Goal: Information Seeking & Learning: Find specific fact

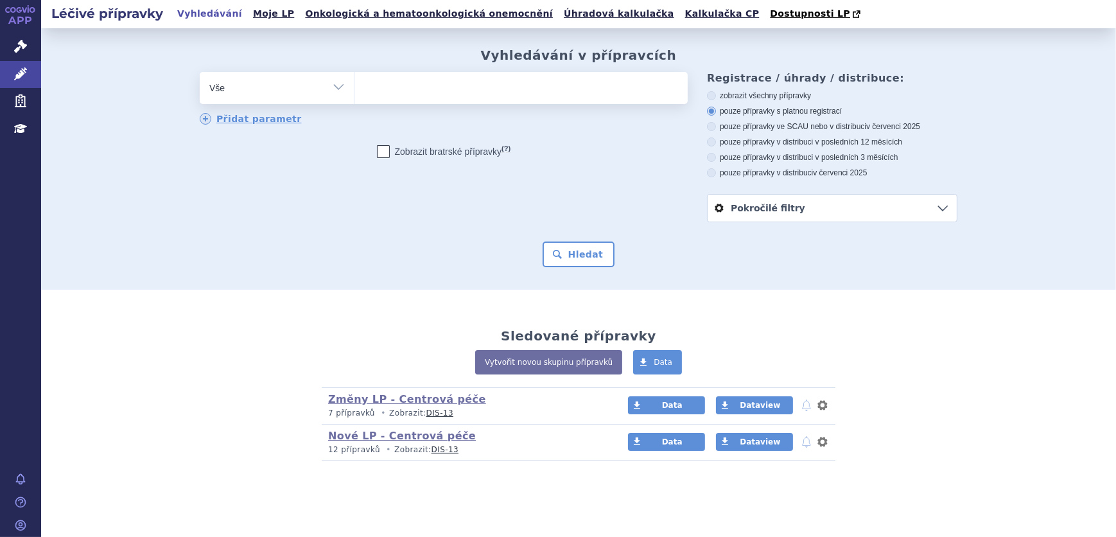
click at [404, 94] on ul at bounding box center [521, 85] width 333 height 27
click at [355, 94] on select at bounding box center [354, 87] width 1 height 32
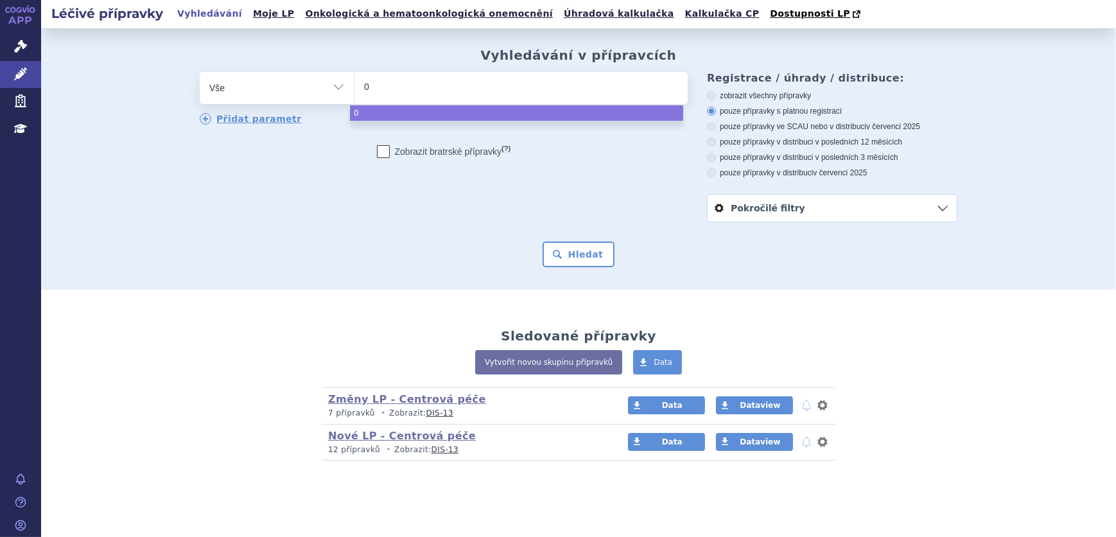
type input "02"
type input "027"
type input "0270"
type input "02701"
type input "027018"
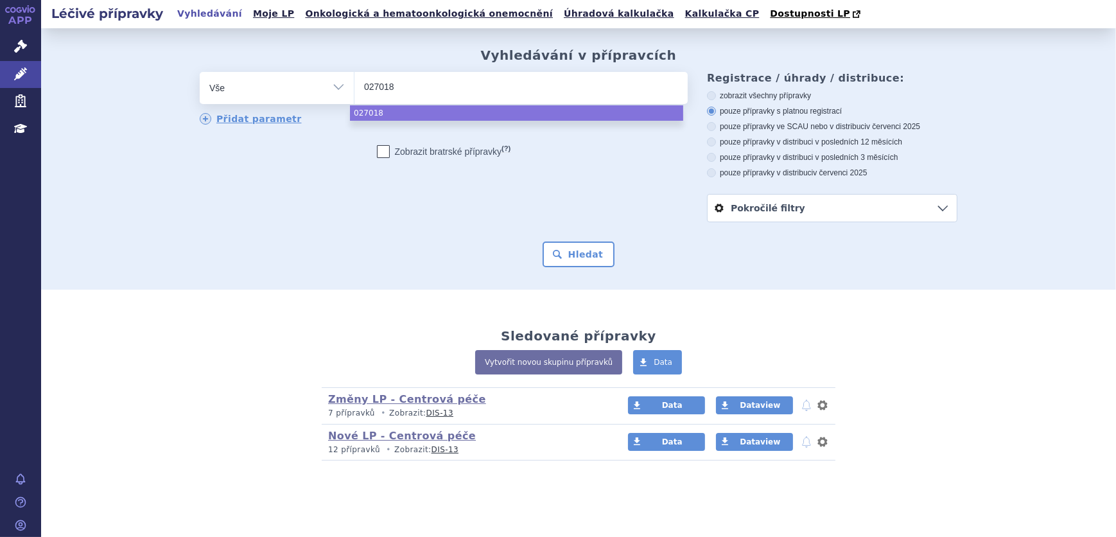
type input "0270181"
select select "0270181"
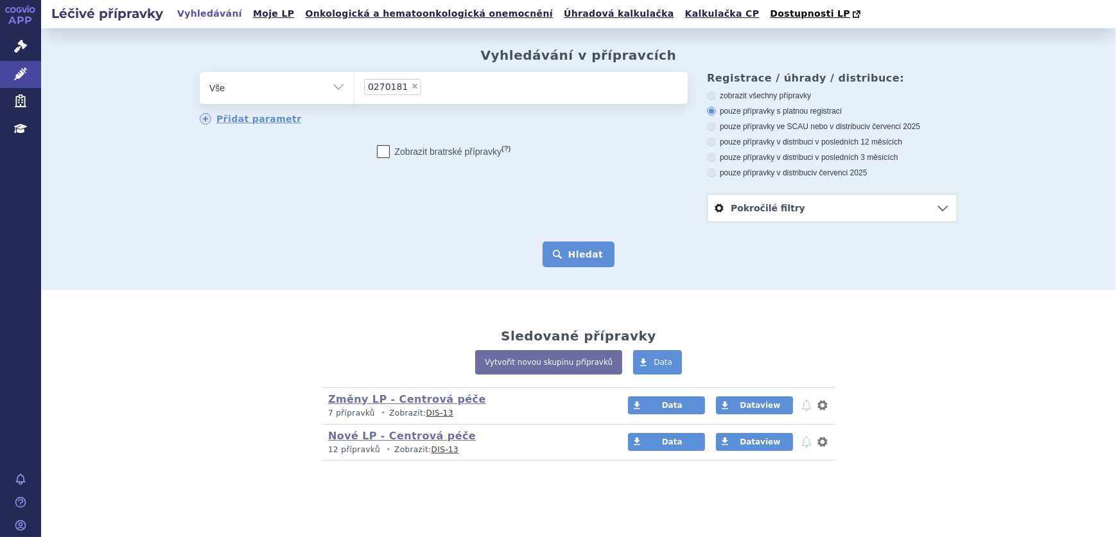
drag, startPoint x: 562, startPoint y: 248, endPoint x: 556, endPoint y: 245, distance: 6.6
click at [561, 247] on button "Hledat" at bounding box center [579, 255] width 73 height 26
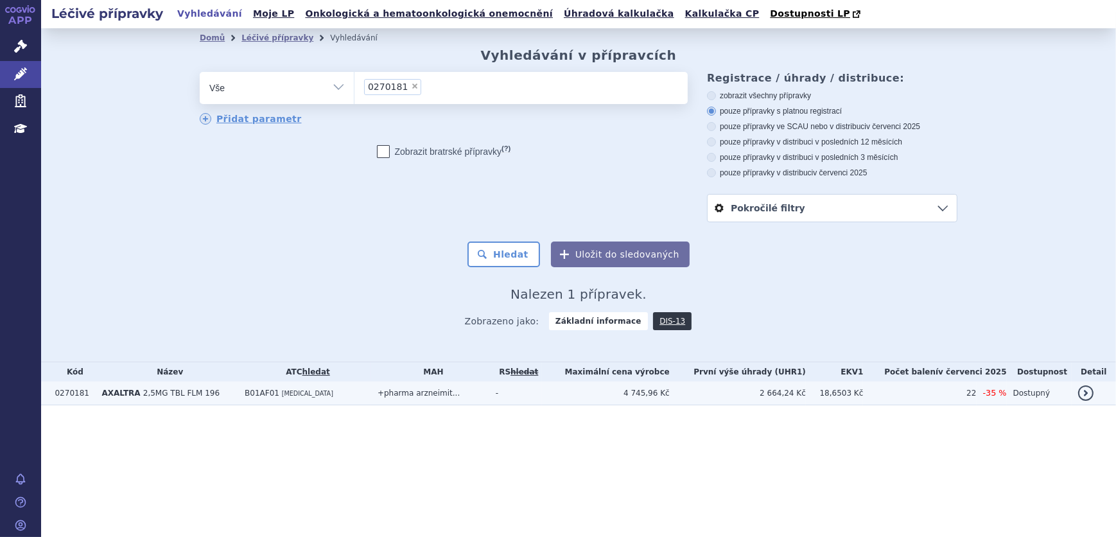
click at [294, 397] on span "[MEDICAL_DATA]" at bounding box center [307, 393] width 51 height 7
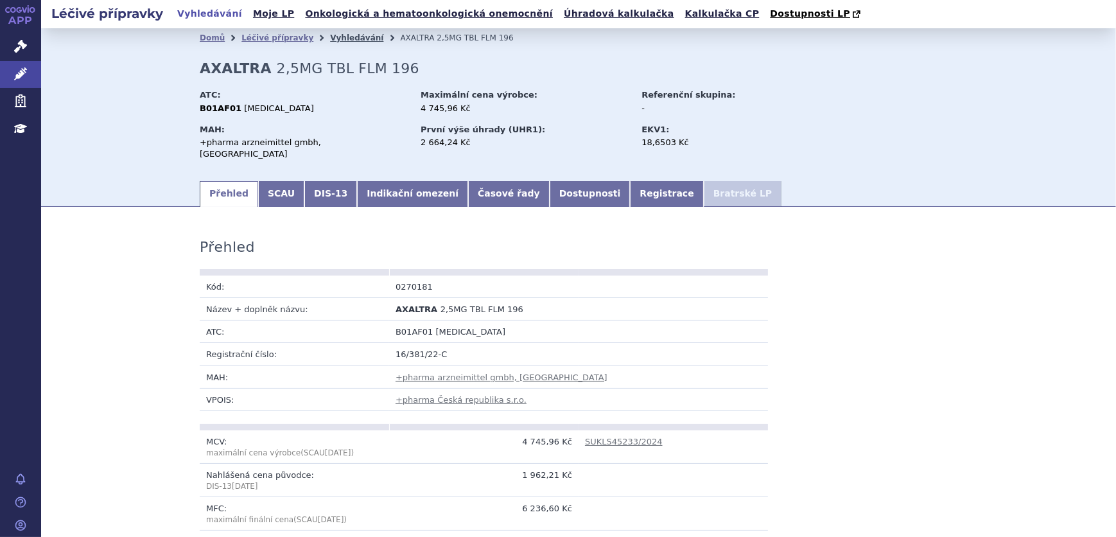
click at [330, 35] on link "Vyhledávání" at bounding box center [356, 37] width 53 height 9
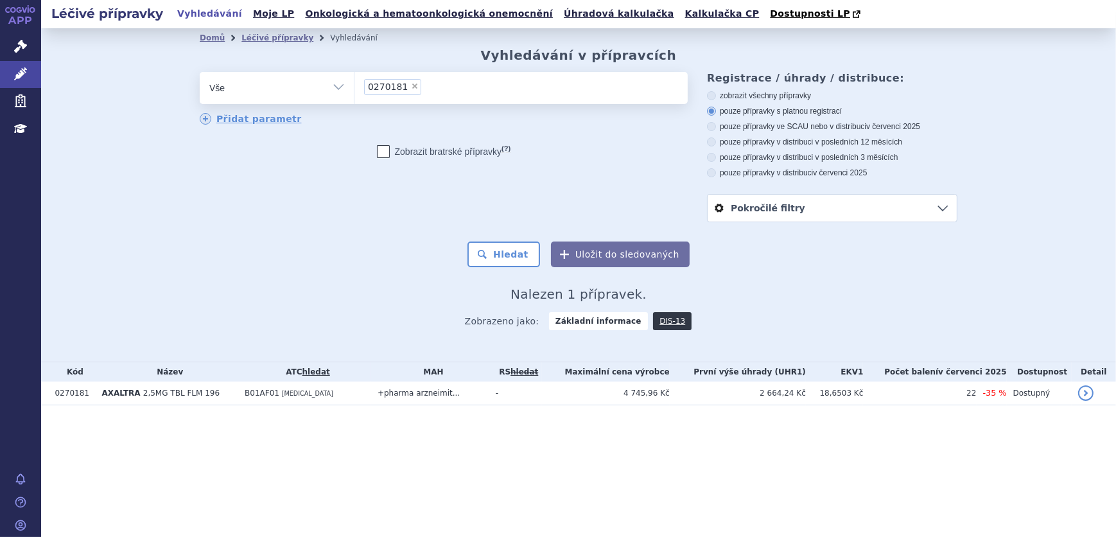
click at [411, 85] on span "×" at bounding box center [415, 86] width 8 height 8
click at [355, 85] on select "0270181" at bounding box center [354, 87] width 1 height 32
select select
click at [411, 85] on ul at bounding box center [521, 85] width 333 height 27
click at [355, 85] on select "0270181" at bounding box center [354, 87] width 1 height 32
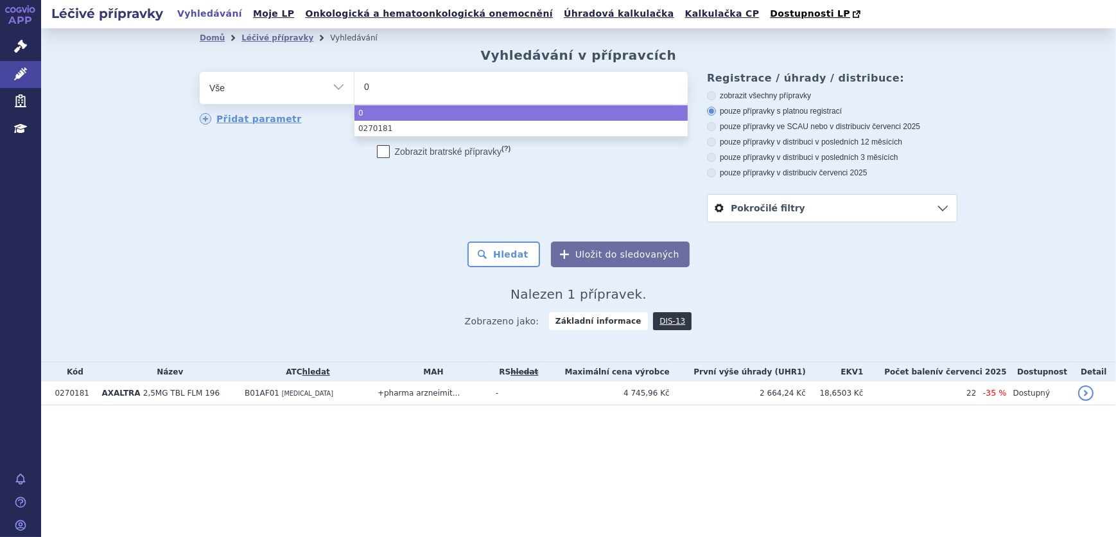
type input "02"
type input "025"
type input "0258"
type input "02588"
type input "025882"
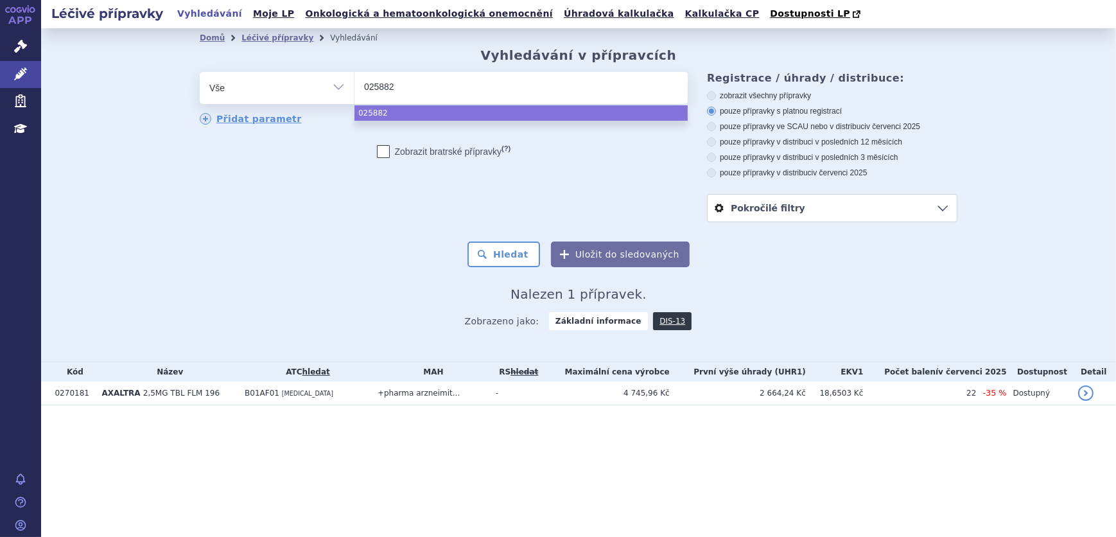
type input "0258823"
select select "0258823"
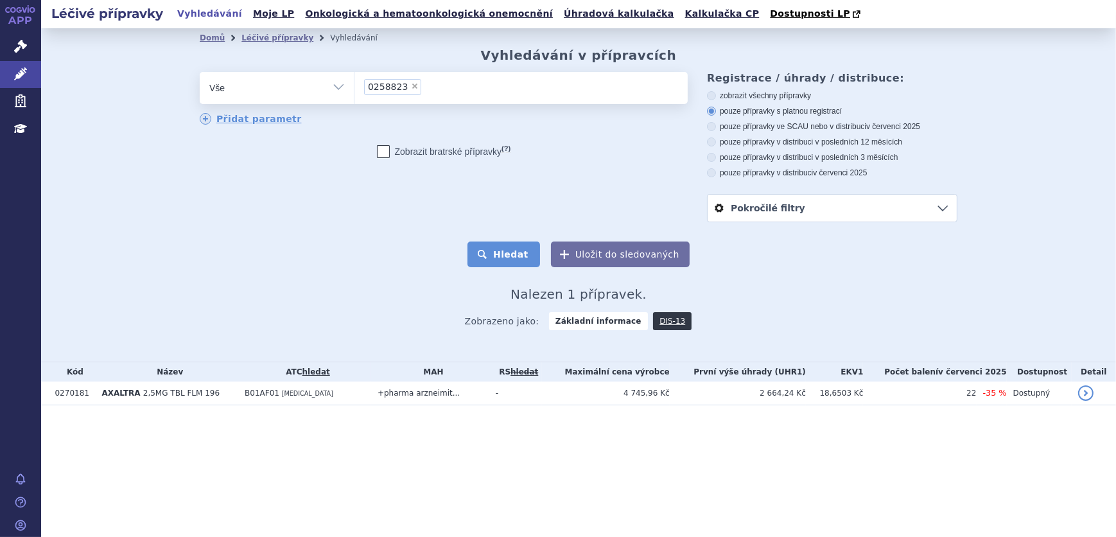
click at [507, 254] on button "Hledat" at bounding box center [504, 255] width 73 height 26
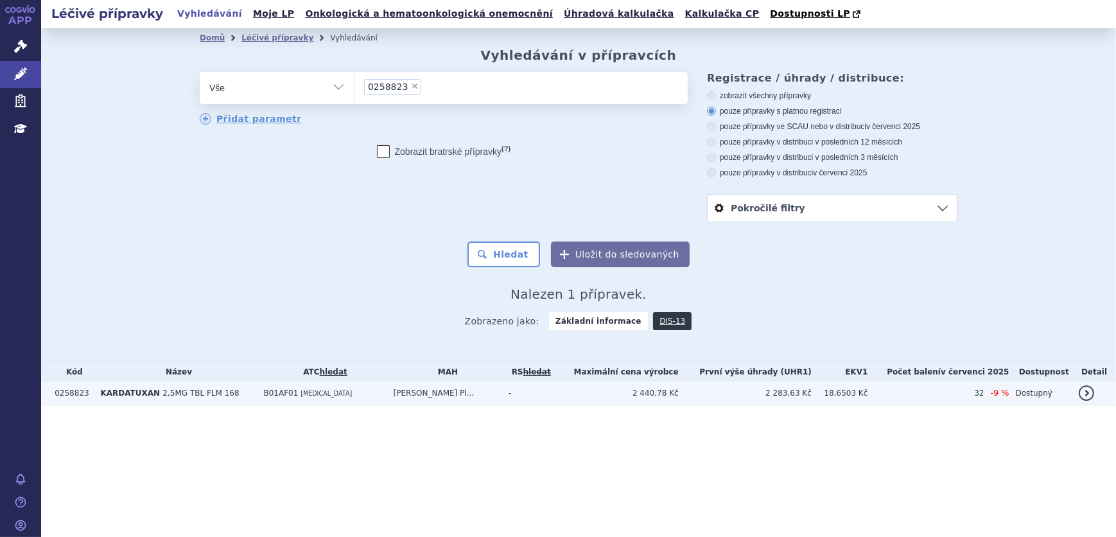
click at [340, 392] on td "B01AF01 [MEDICAL_DATA]" at bounding box center [322, 394] width 130 height 24
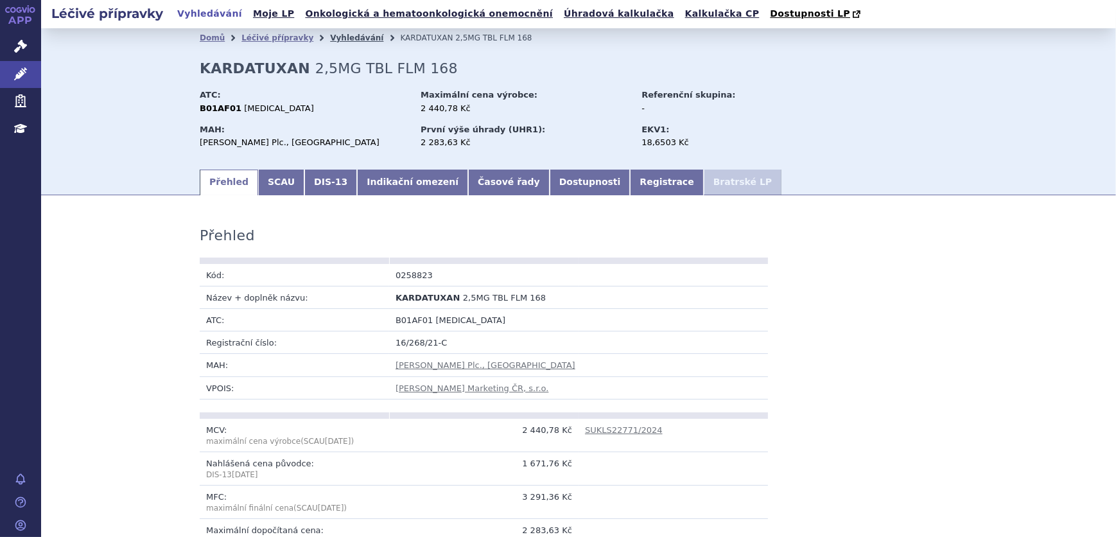
click at [330, 38] on link "Vyhledávání" at bounding box center [356, 37] width 53 height 9
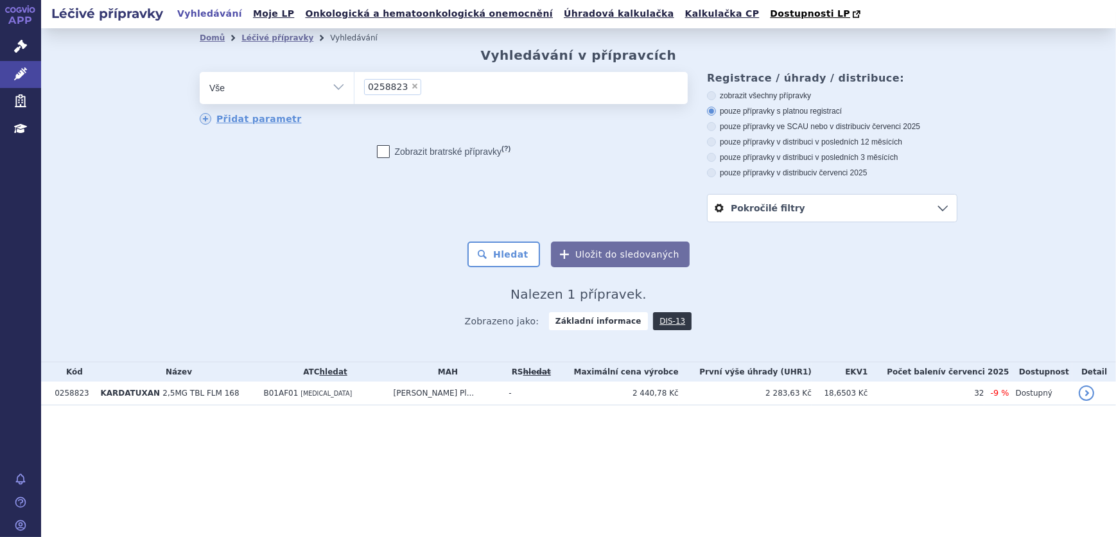
click at [411, 85] on span "×" at bounding box center [415, 86] width 8 height 8
click at [355, 85] on select "0258823" at bounding box center [354, 87] width 1 height 32
select select
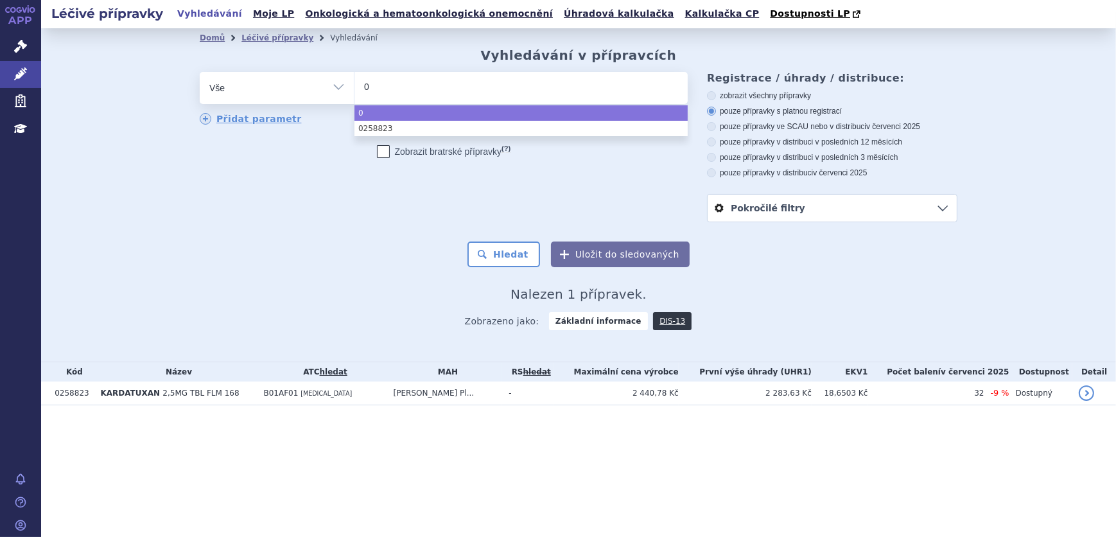
type input "02"
type input "027"
type input "0274"
type input "02746"
type input "027469"
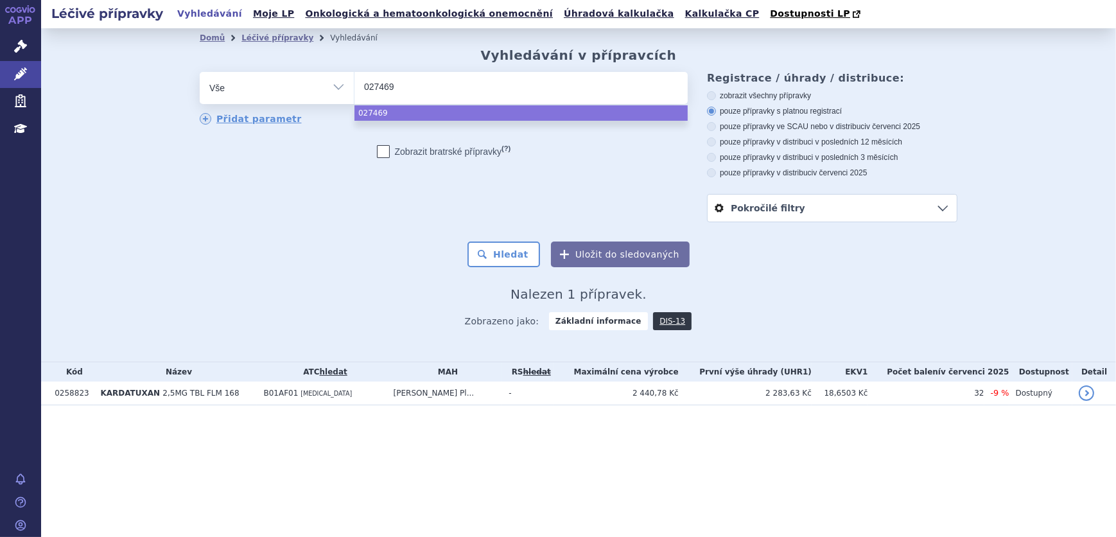
type input "0274690"
select select "0274690"
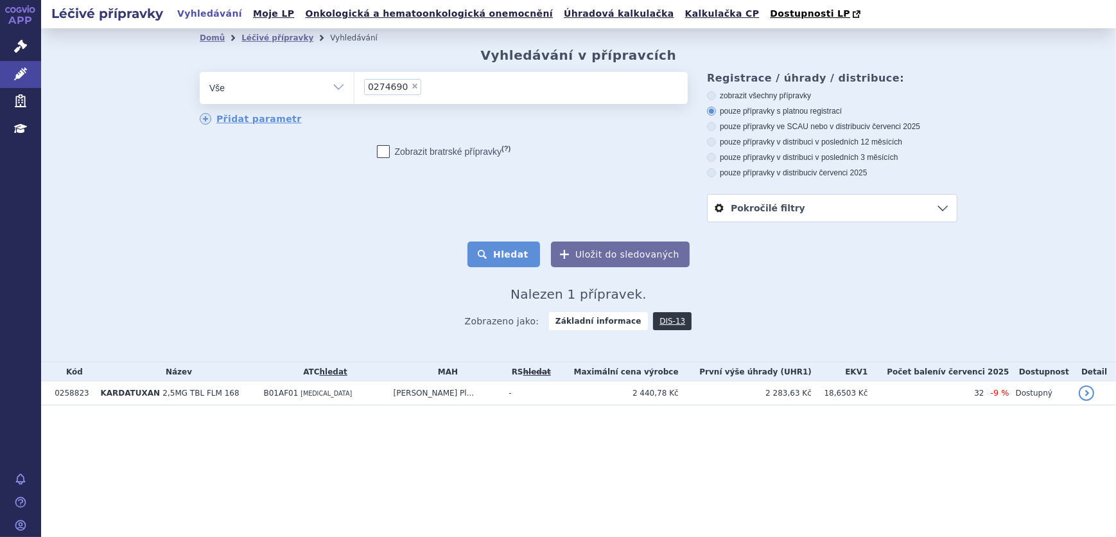
click at [498, 249] on button "Hledat" at bounding box center [504, 255] width 73 height 26
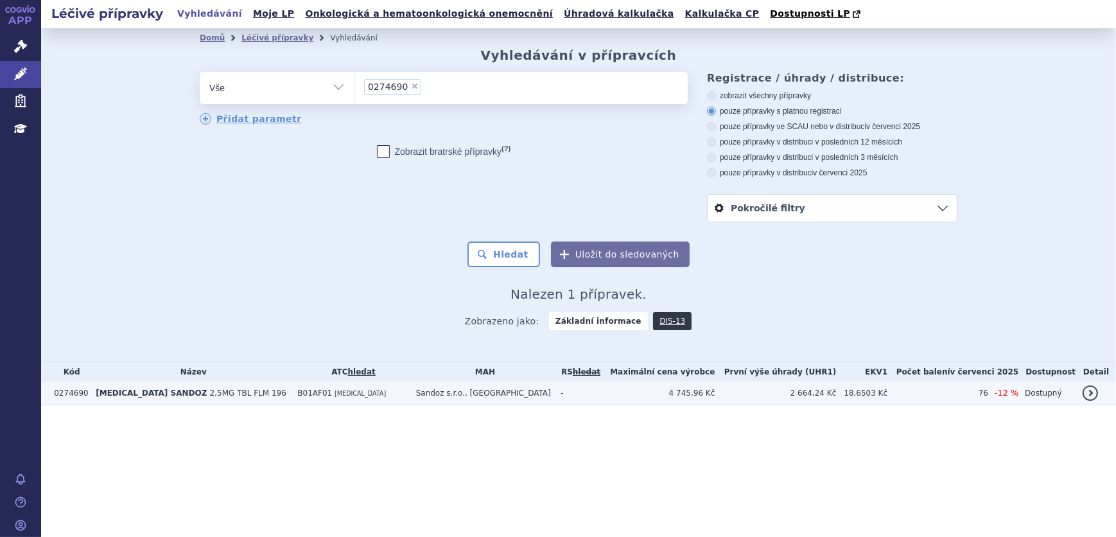
click at [354, 393] on span "[MEDICAL_DATA]" at bounding box center [360, 393] width 51 height 7
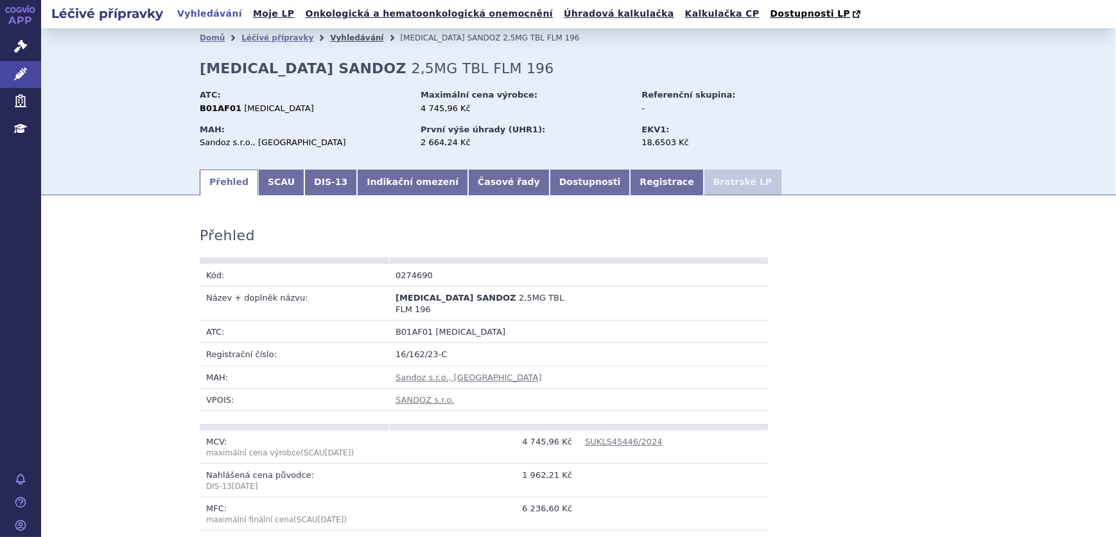
click at [333, 42] on link "Vyhledávání" at bounding box center [356, 37] width 53 height 9
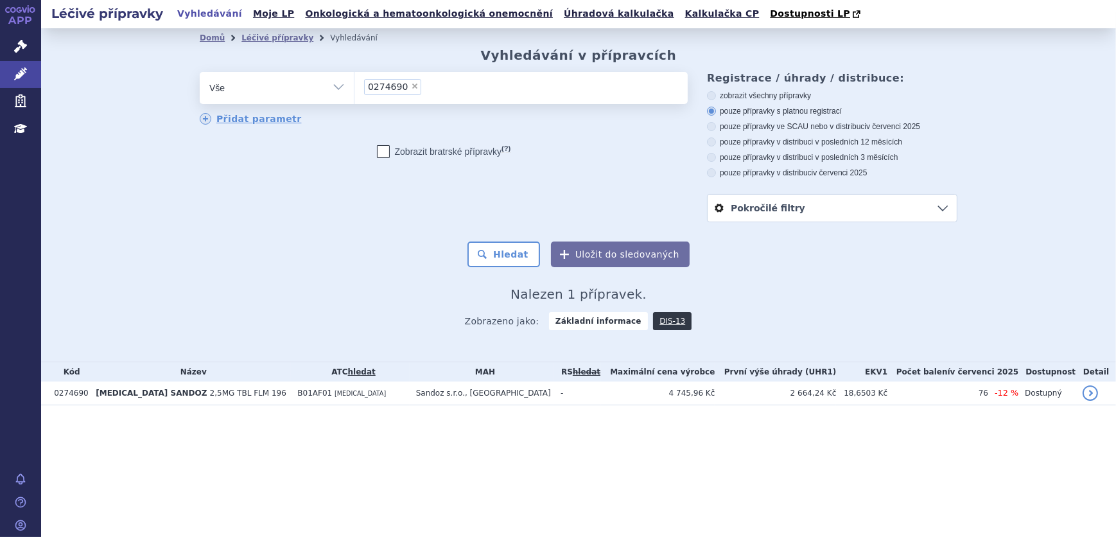
click at [411, 87] on span "×" at bounding box center [415, 86] width 8 height 8
click at [355, 87] on select "0274690" at bounding box center [354, 87] width 1 height 32
select select
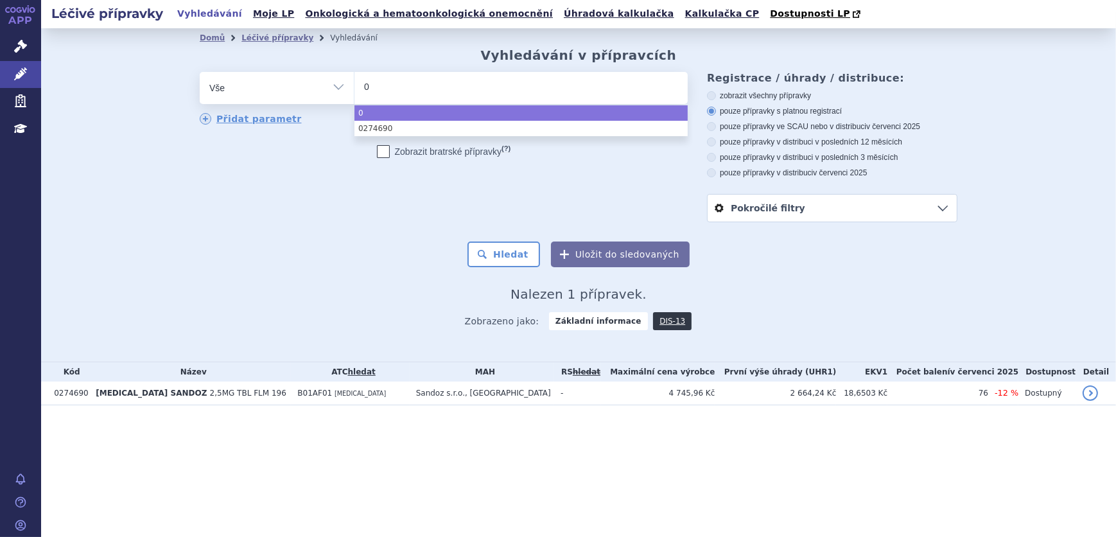
type input "02"
type input "024"
type input "0247"
type input "02476"
type input "0247"
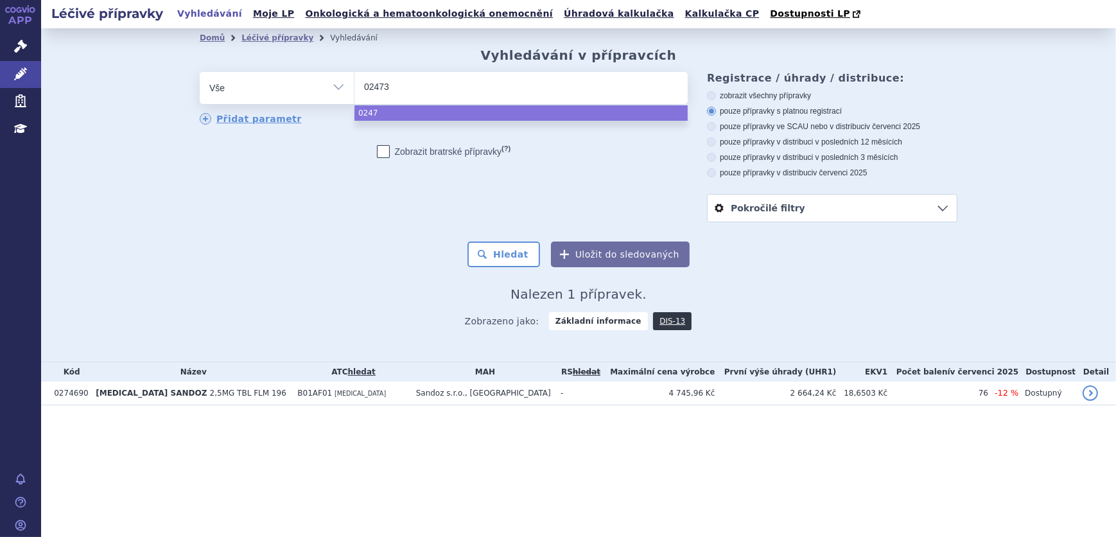
type input "024739"
type input "0247398"
select select "0247398"
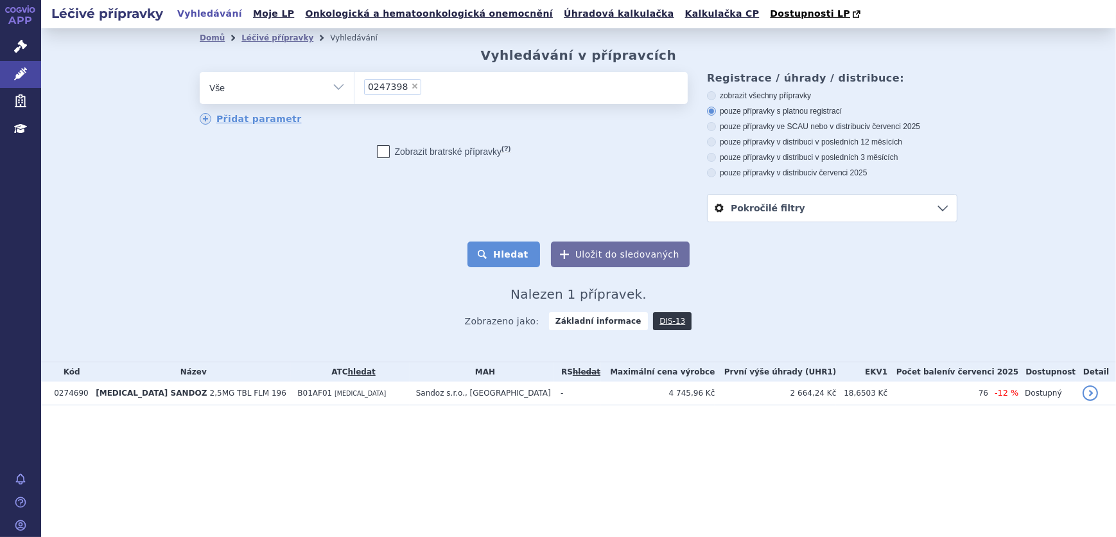
click at [502, 254] on button "Hledat" at bounding box center [504, 255] width 73 height 26
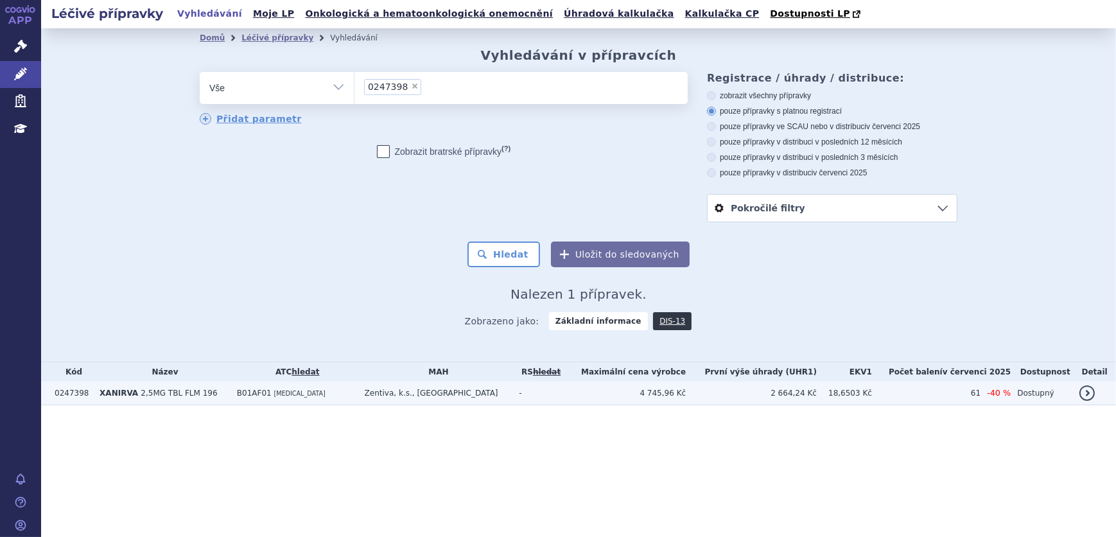
click at [392, 387] on td "Zentiva, k.s., [GEOGRAPHIC_DATA]" at bounding box center [435, 394] width 155 height 24
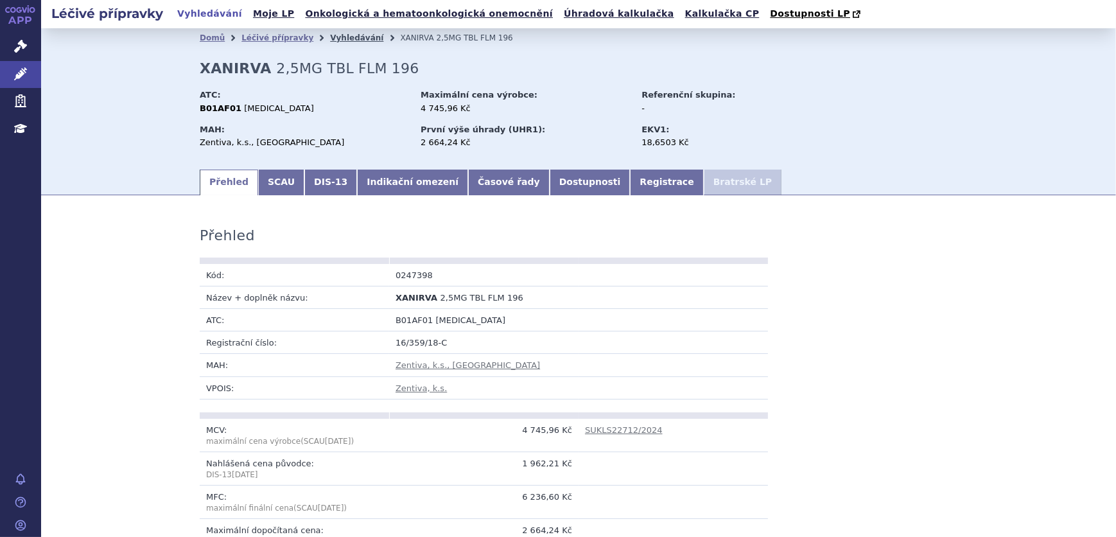
click at [344, 35] on link "Vyhledávání" at bounding box center [356, 37] width 53 height 9
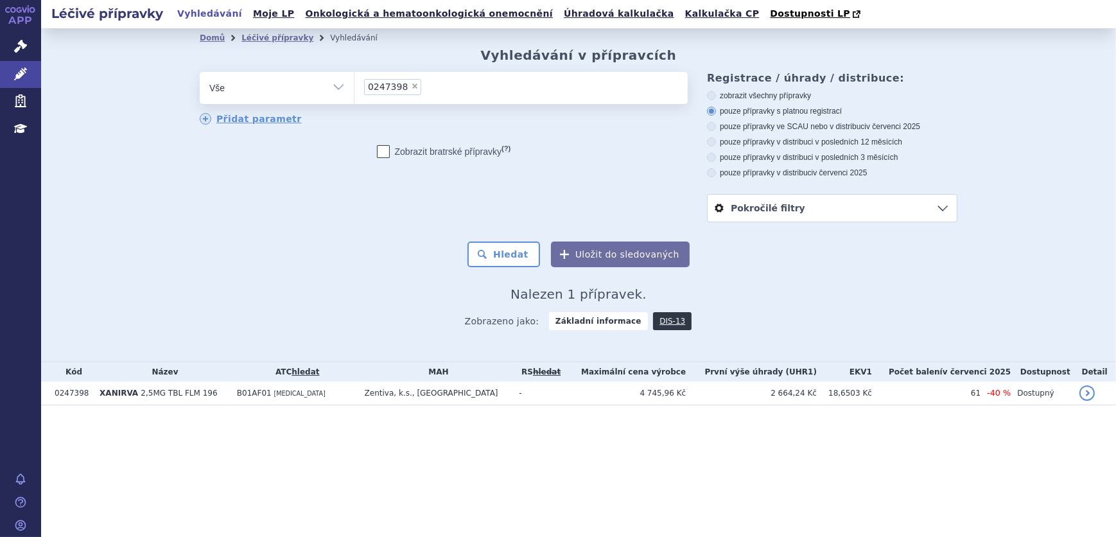
click at [411, 87] on span "×" at bounding box center [415, 86] width 8 height 8
click at [355, 87] on select "0247398" at bounding box center [354, 87] width 1 height 32
select select
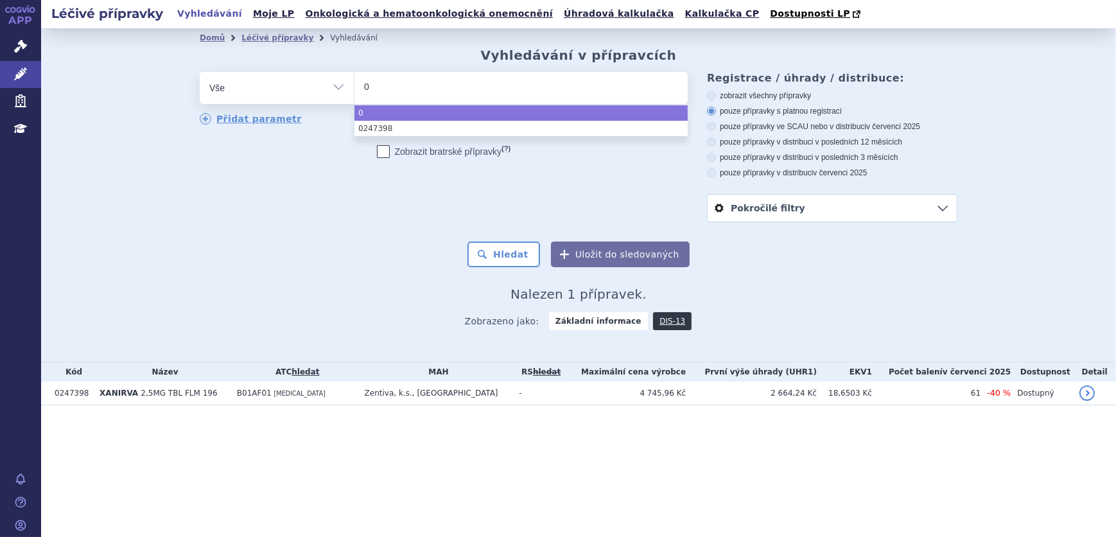
type input "02"
type input "023"
type input "0239"
type input "02391"
type input "023912"
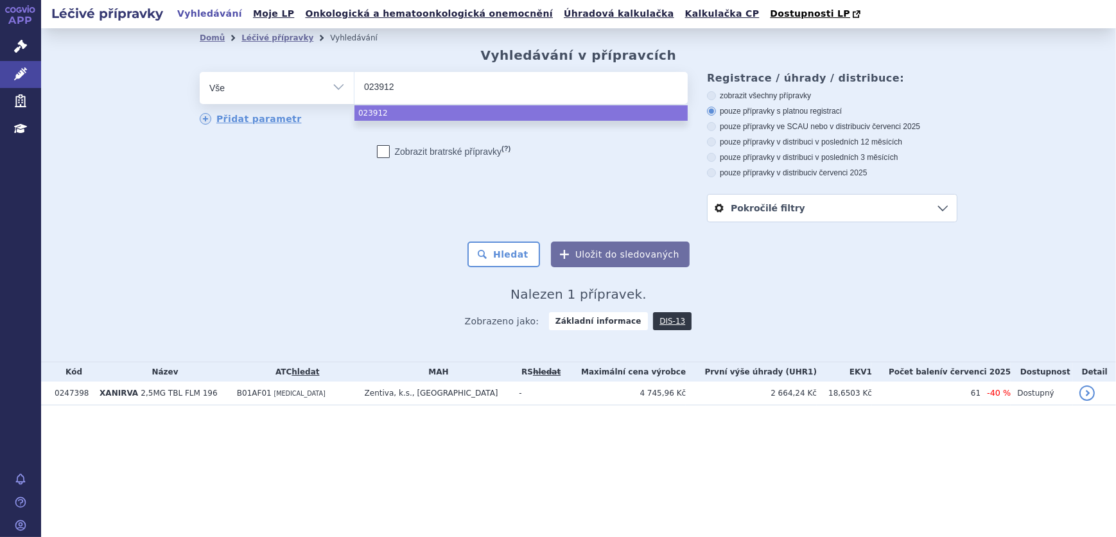
type input "0239126"
select select "0239126"
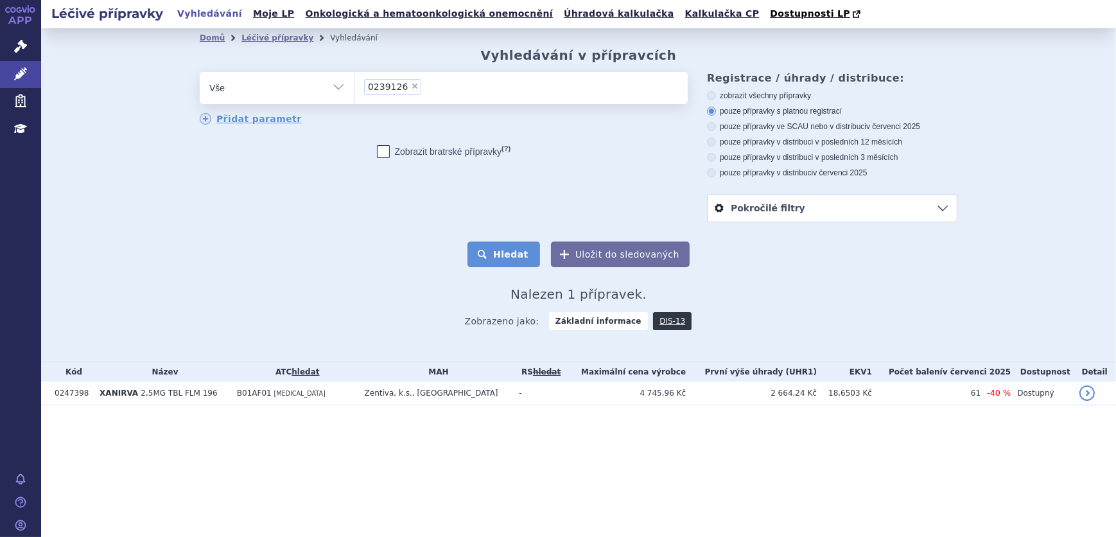
click at [502, 251] on button "Hledat" at bounding box center [504, 255] width 73 height 26
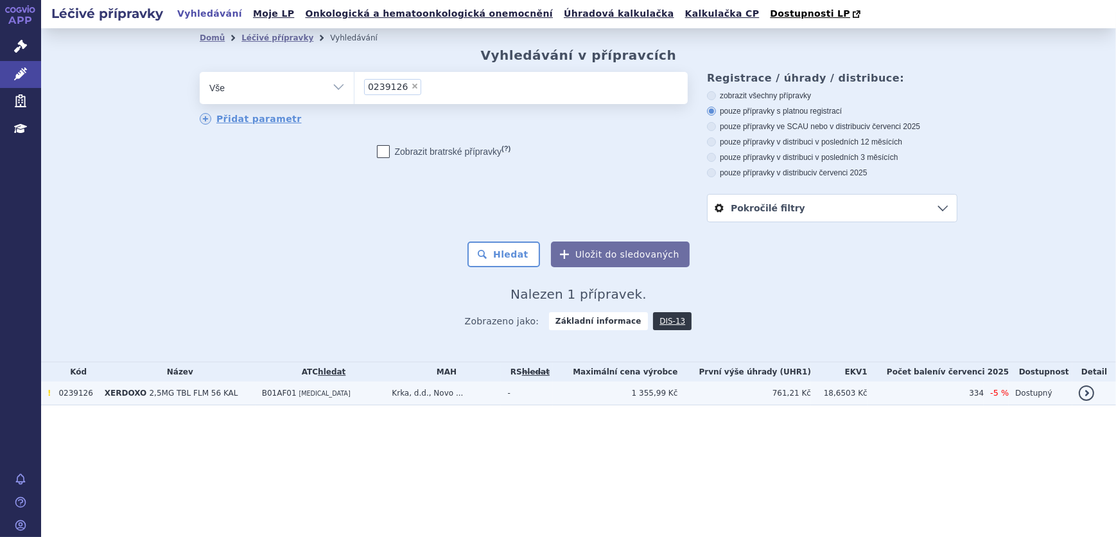
click at [324, 401] on td "B01AF01 RIVAROXABAN" at bounding box center [321, 394] width 130 height 24
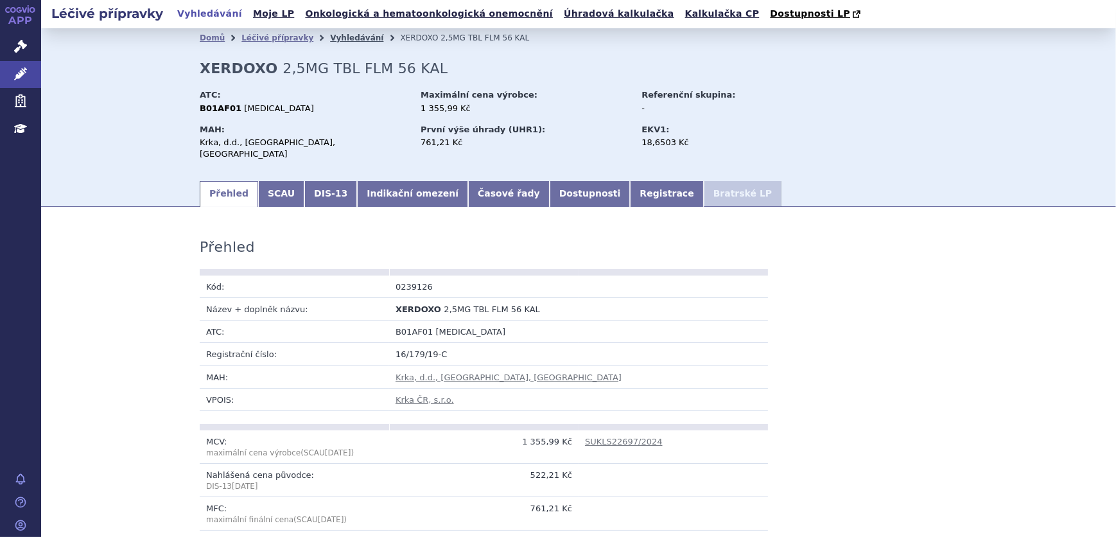
click at [331, 39] on link "Vyhledávání" at bounding box center [356, 37] width 53 height 9
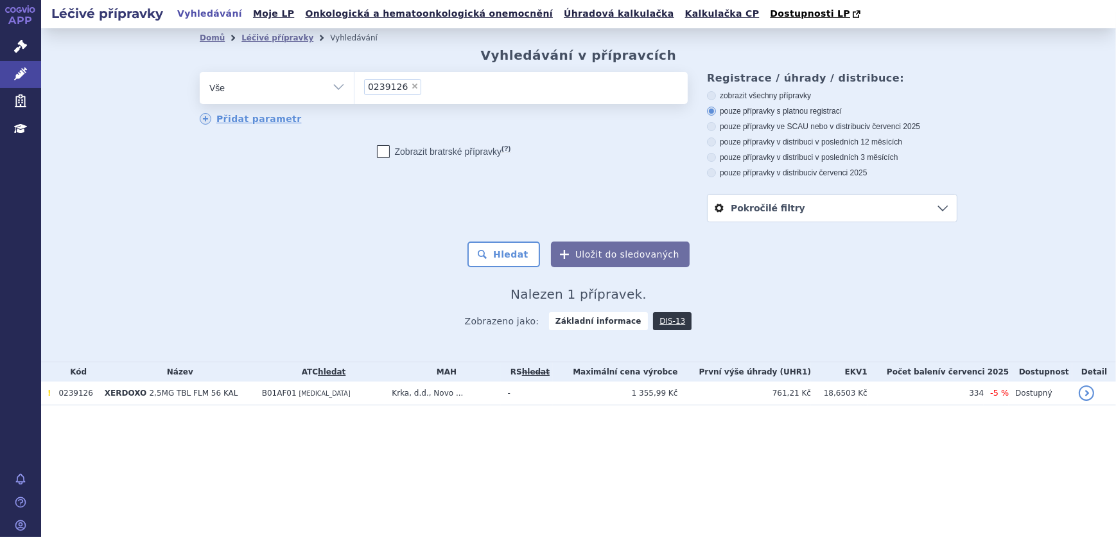
click at [411, 87] on span "×" at bounding box center [415, 86] width 8 height 8
click at [355, 87] on select "0239126" at bounding box center [354, 87] width 1 height 32
select select
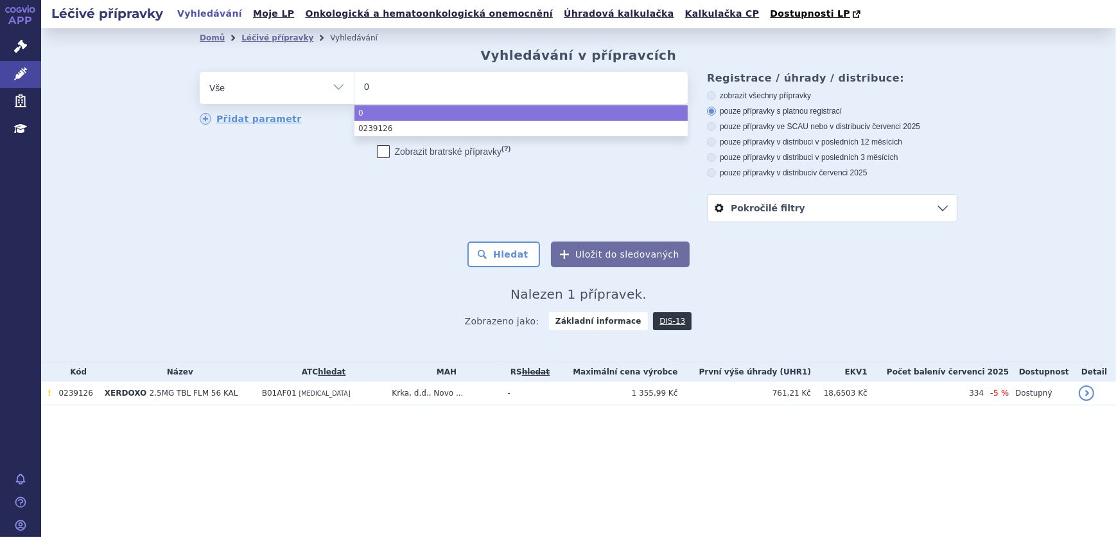
type input "01"
type input "019"
type input "0194"
type input "01942"
type input "0194233"
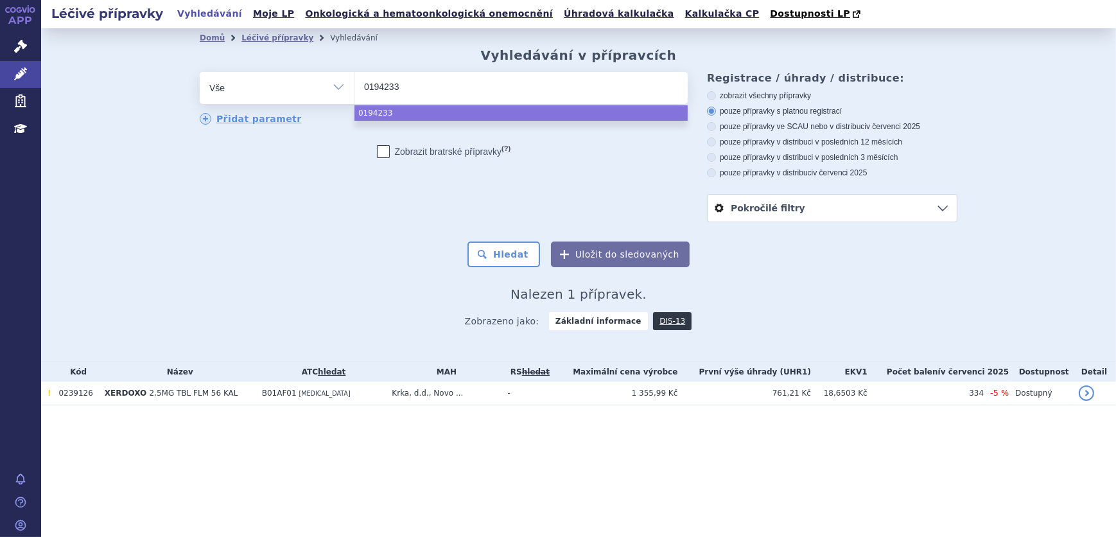
select select "0194233"
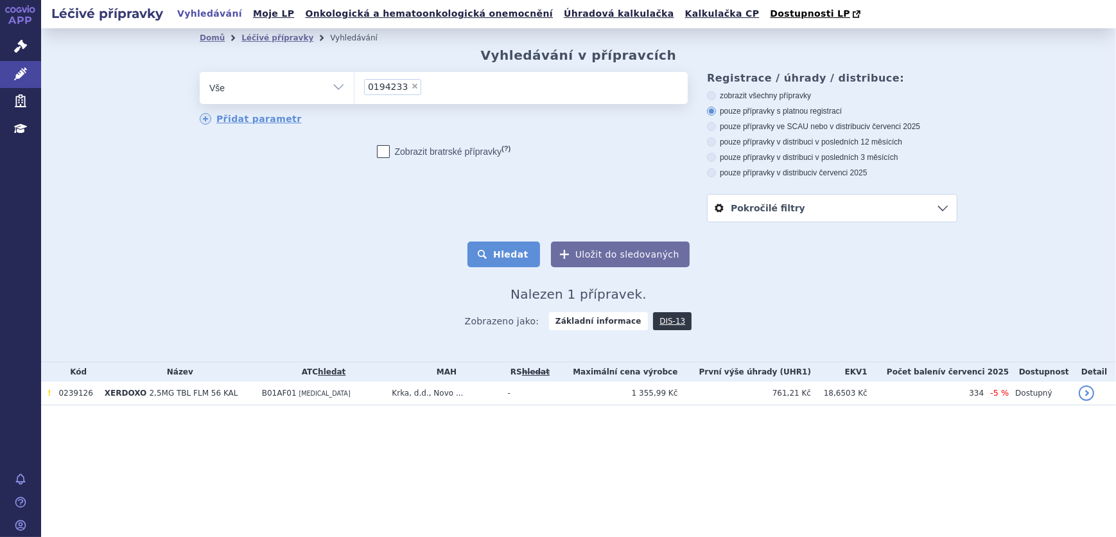
click at [504, 250] on button "Hledat" at bounding box center [504, 255] width 73 height 26
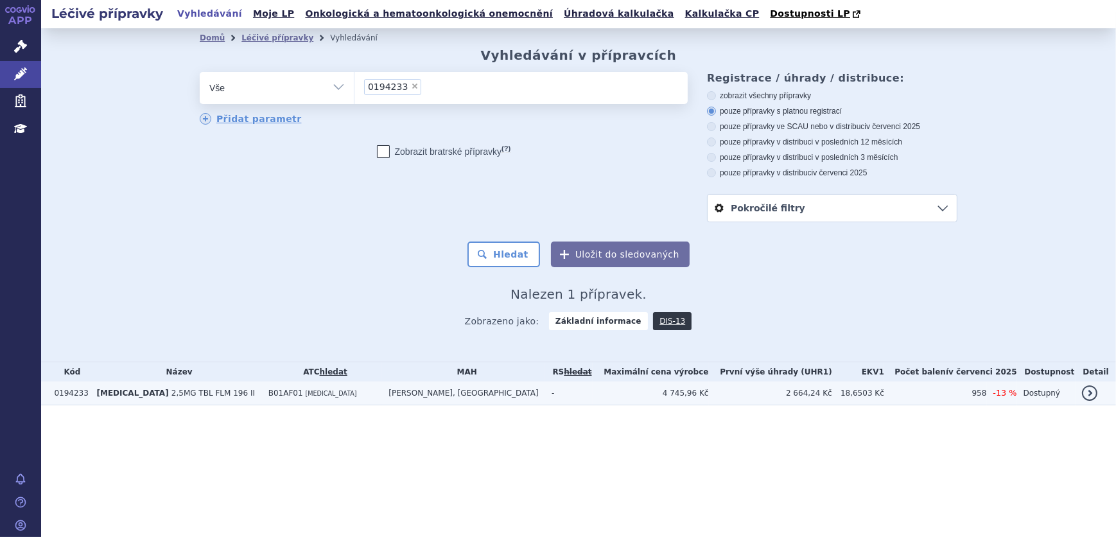
click at [336, 391] on td "B01AF01 [MEDICAL_DATA]" at bounding box center [322, 394] width 121 height 24
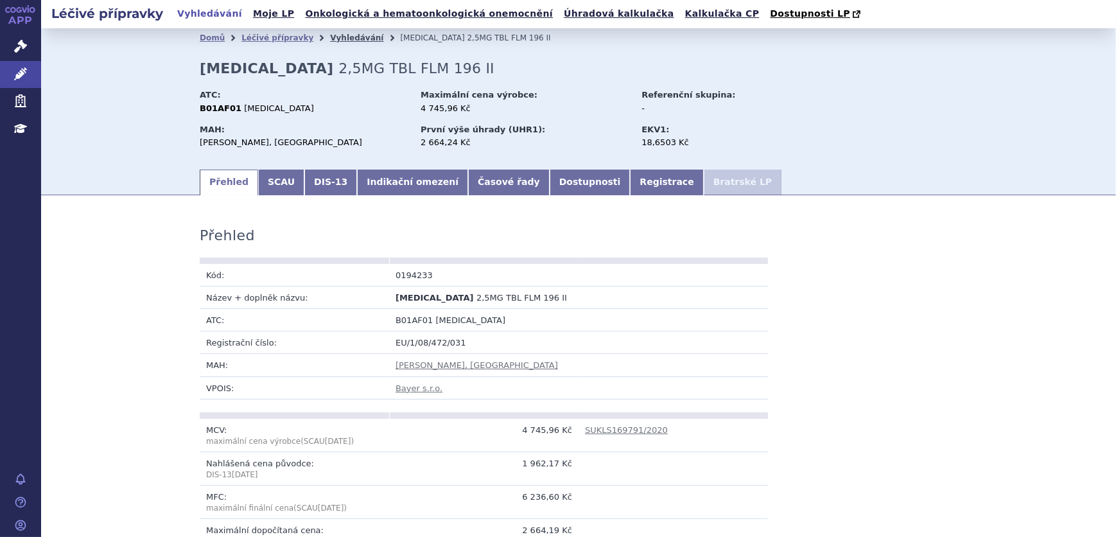
click at [338, 40] on link "Vyhledávání" at bounding box center [356, 37] width 53 height 9
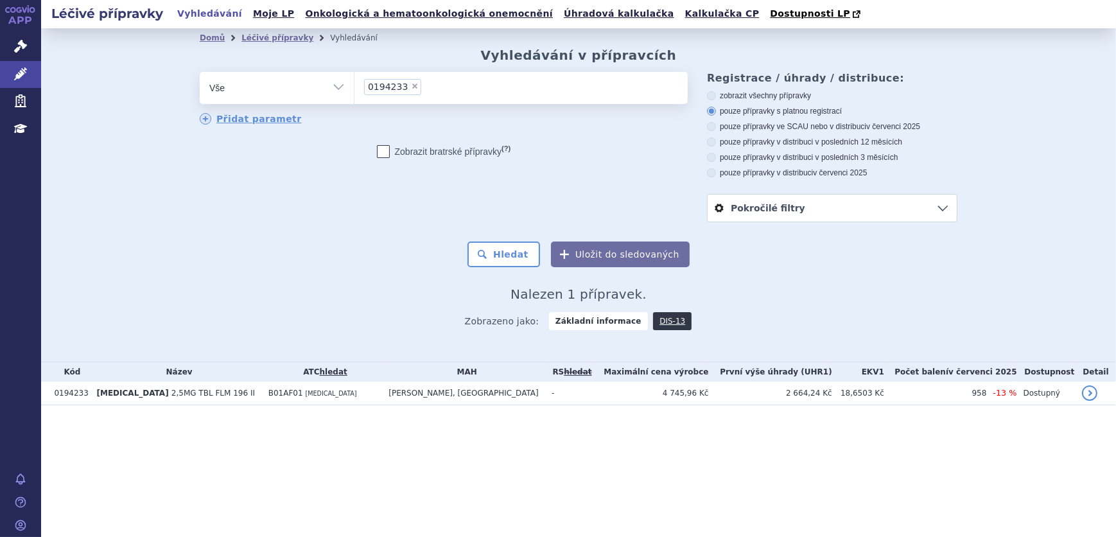
click at [411, 87] on span "×" at bounding box center [415, 86] width 8 height 8
click at [355, 87] on select "0194233" at bounding box center [354, 87] width 1 height 32
select select
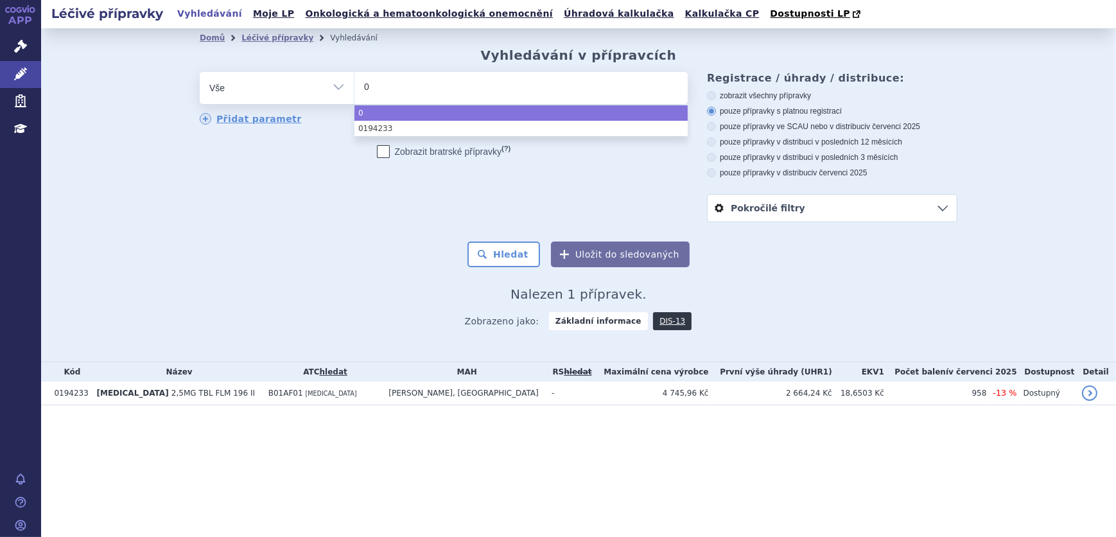
type input "02"
type input "025"
type input "0259"
type input "02592"
type input "025922"
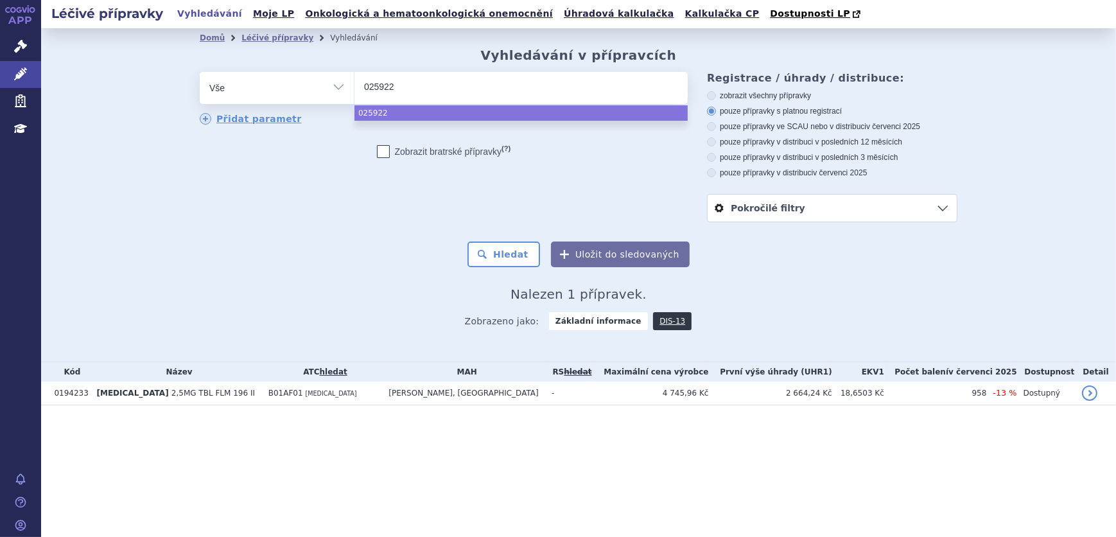
type input "0259222"
select select "0259222"
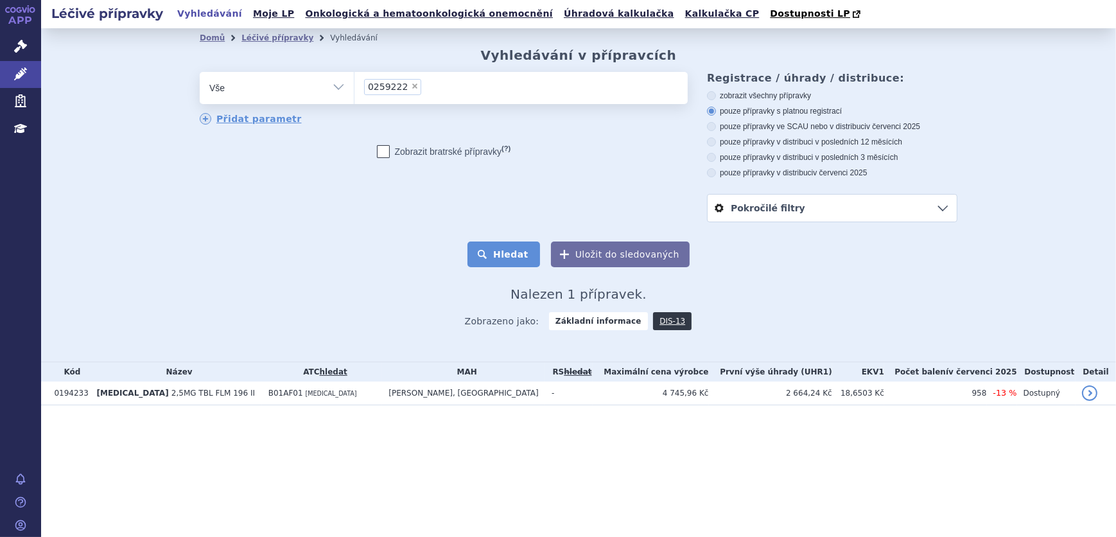
click at [493, 258] on button "Hledat" at bounding box center [504, 255] width 73 height 26
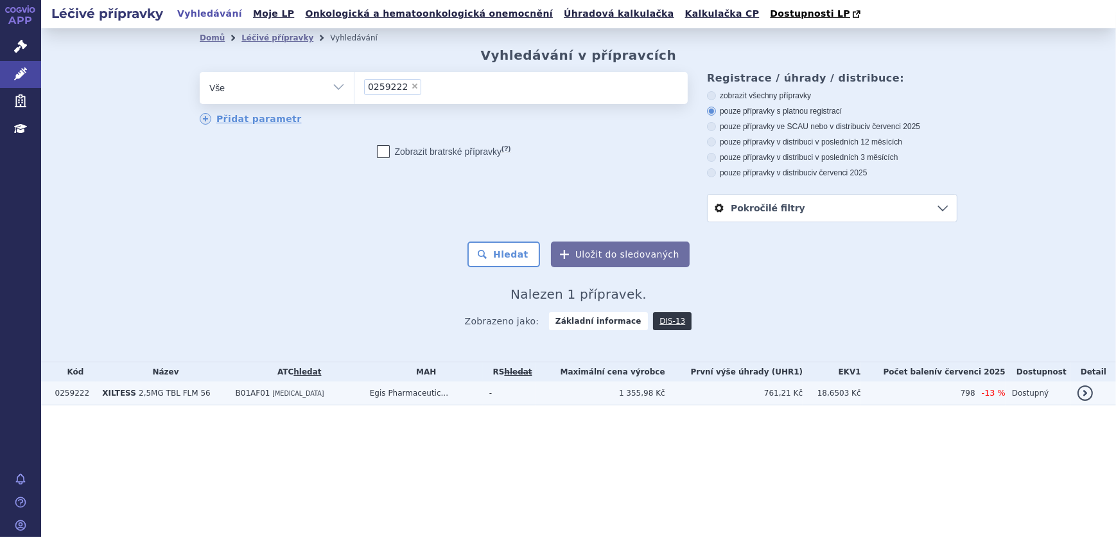
click at [342, 394] on td "B01AF01 [MEDICAL_DATA]" at bounding box center [296, 394] width 134 height 24
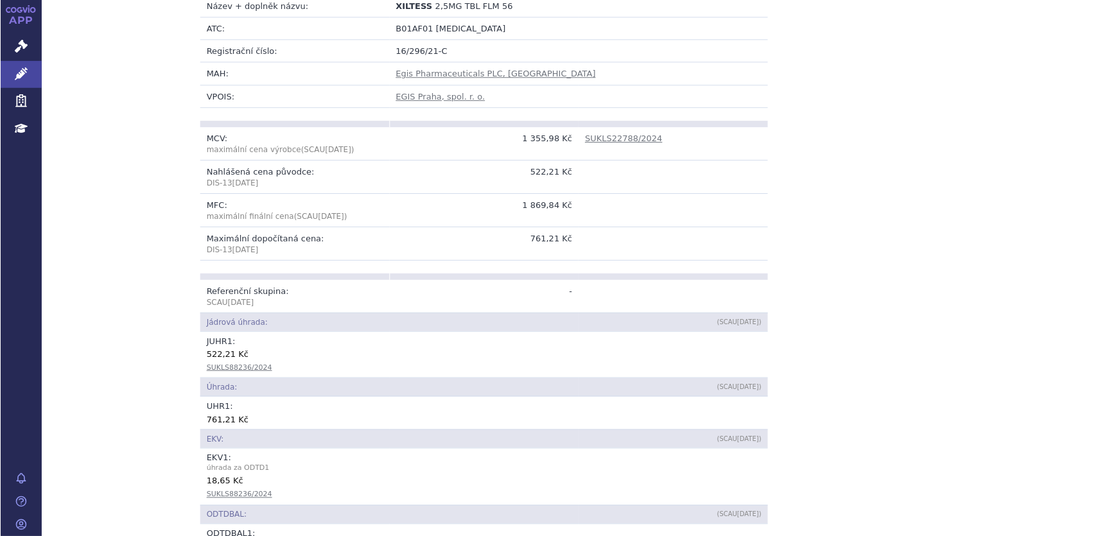
scroll to position [350, 0]
